Goal: Find specific page/section: Find specific page/section

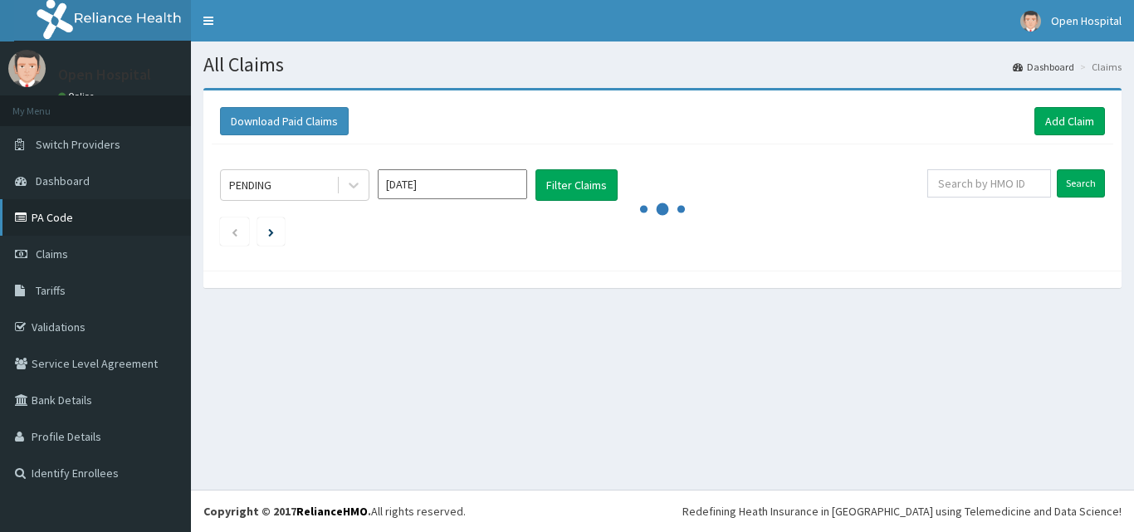
click at [30, 203] on link "PA Code" at bounding box center [95, 217] width 191 height 37
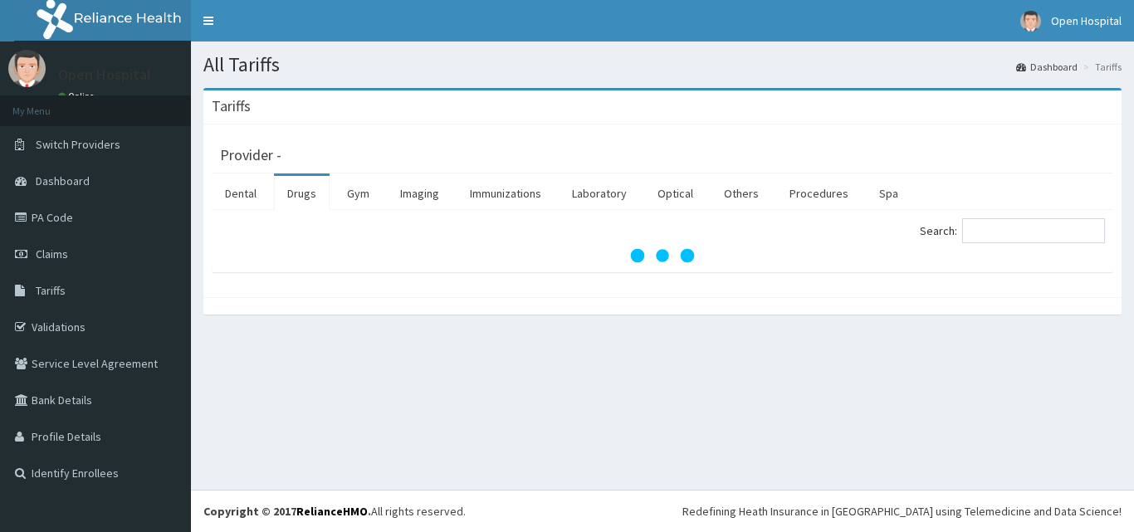
click at [1032, 217] on div "Search:" at bounding box center [662, 241] width 901 height 62
click at [1030, 230] on input "Search:" at bounding box center [1033, 230] width 143 height 25
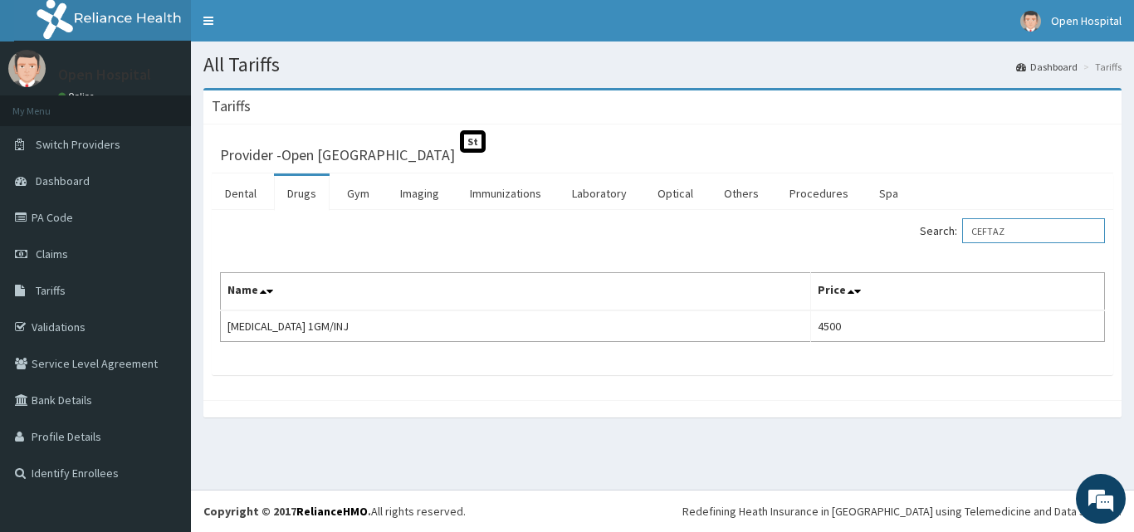
type input "CEFTAZ"
